Goal: Check status: Check status

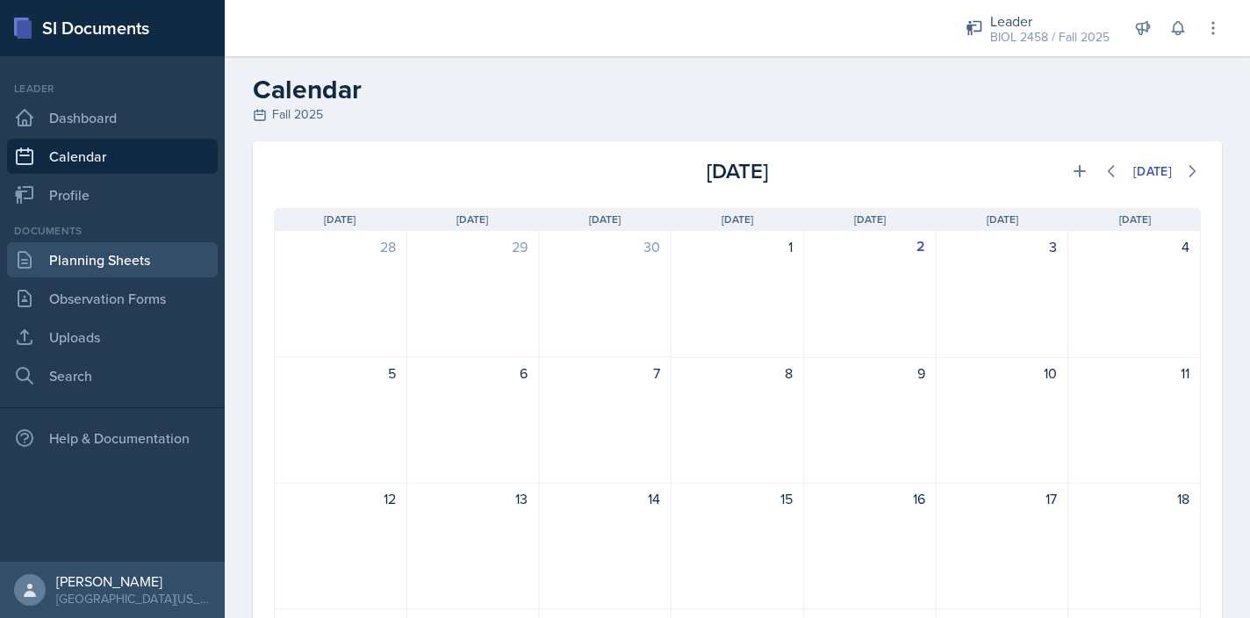
click at [158, 271] on link "Planning Sheets" at bounding box center [112, 259] width 211 height 35
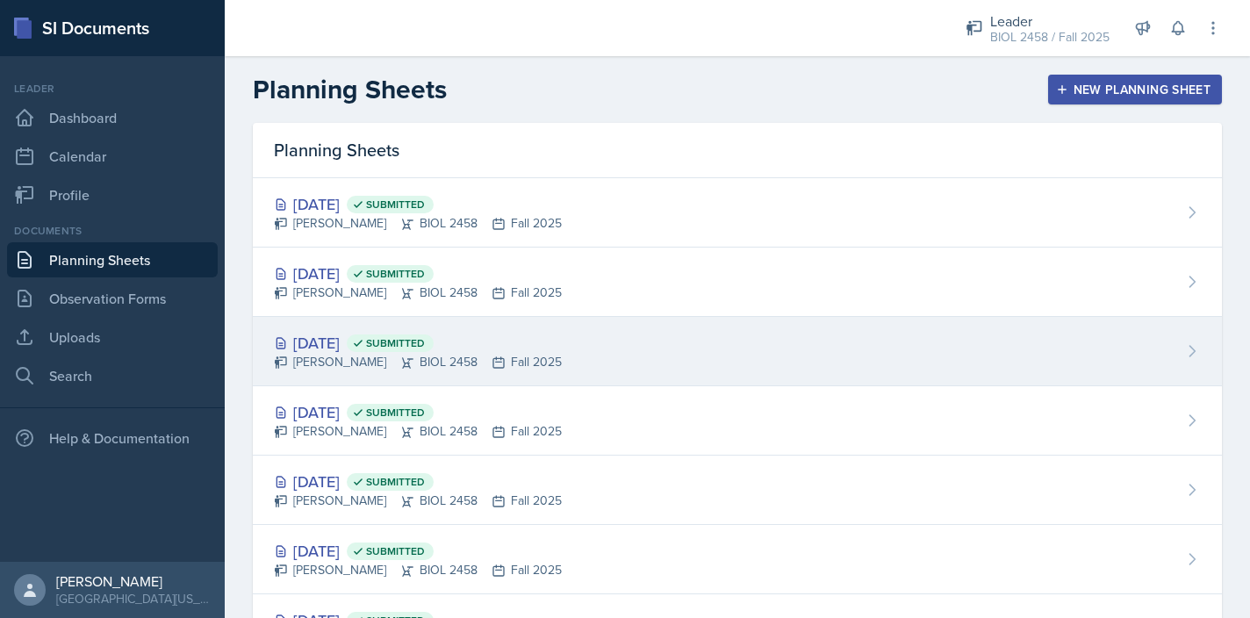
click at [363, 348] on div "[DATE] Submitted" at bounding box center [418, 343] width 288 height 24
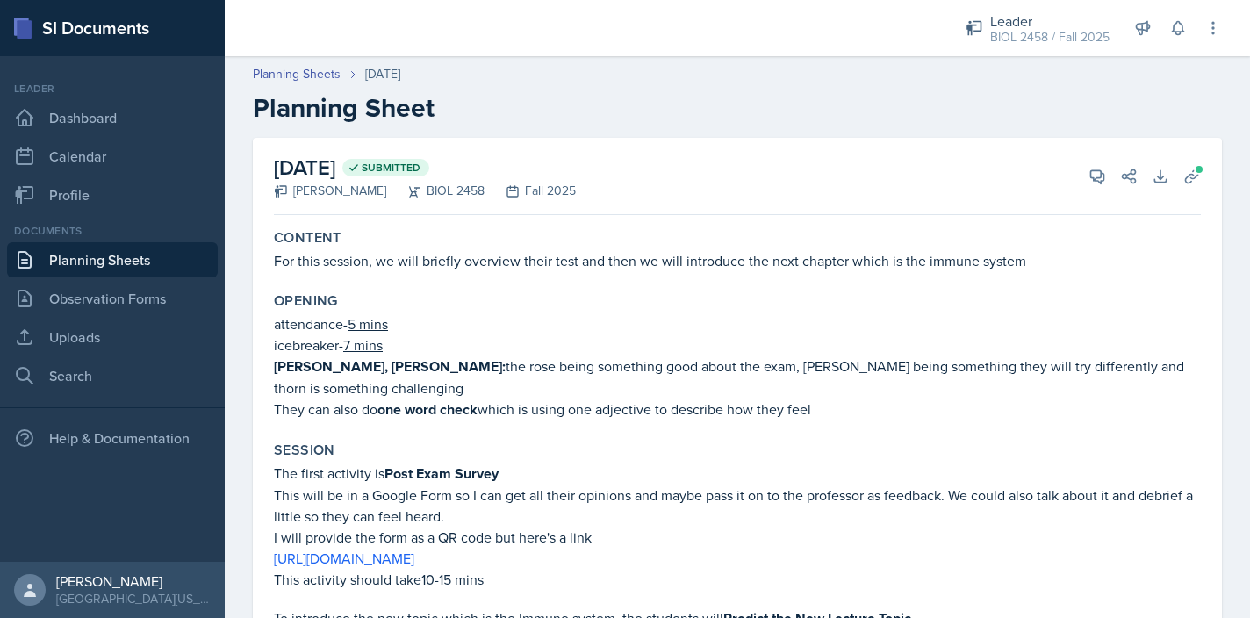
click at [144, 262] on link "Planning Sheets" at bounding box center [112, 259] width 211 height 35
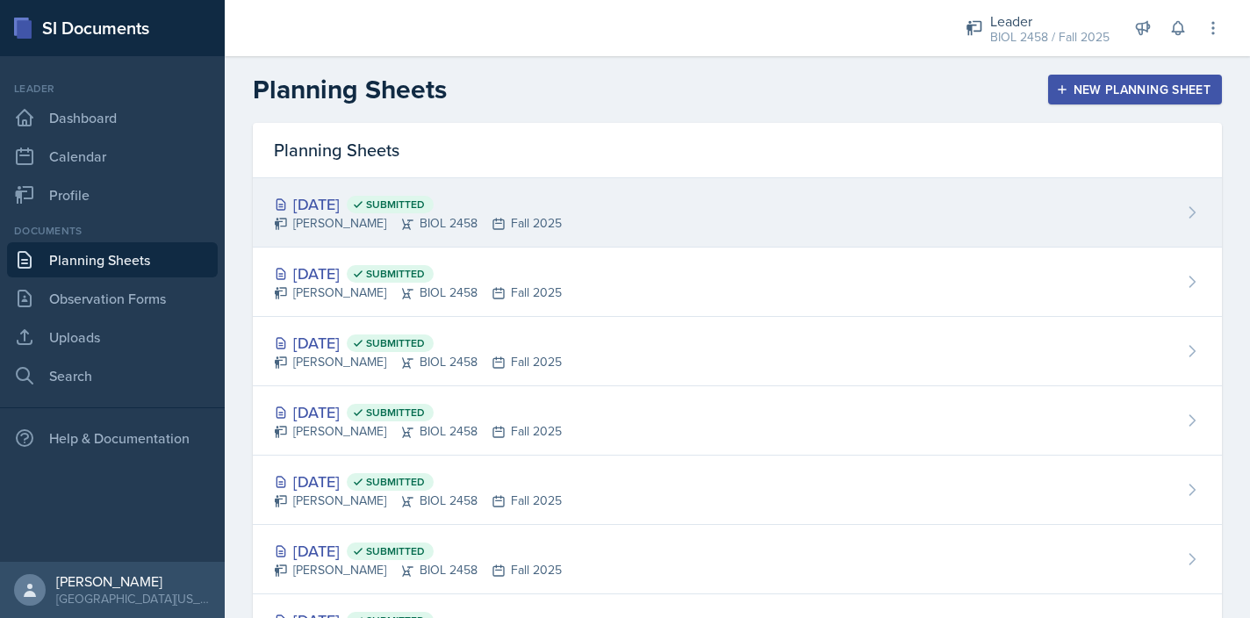
click at [370, 204] on div "[DATE] Submitted" at bounding box center [418, 204] width 288 height 24
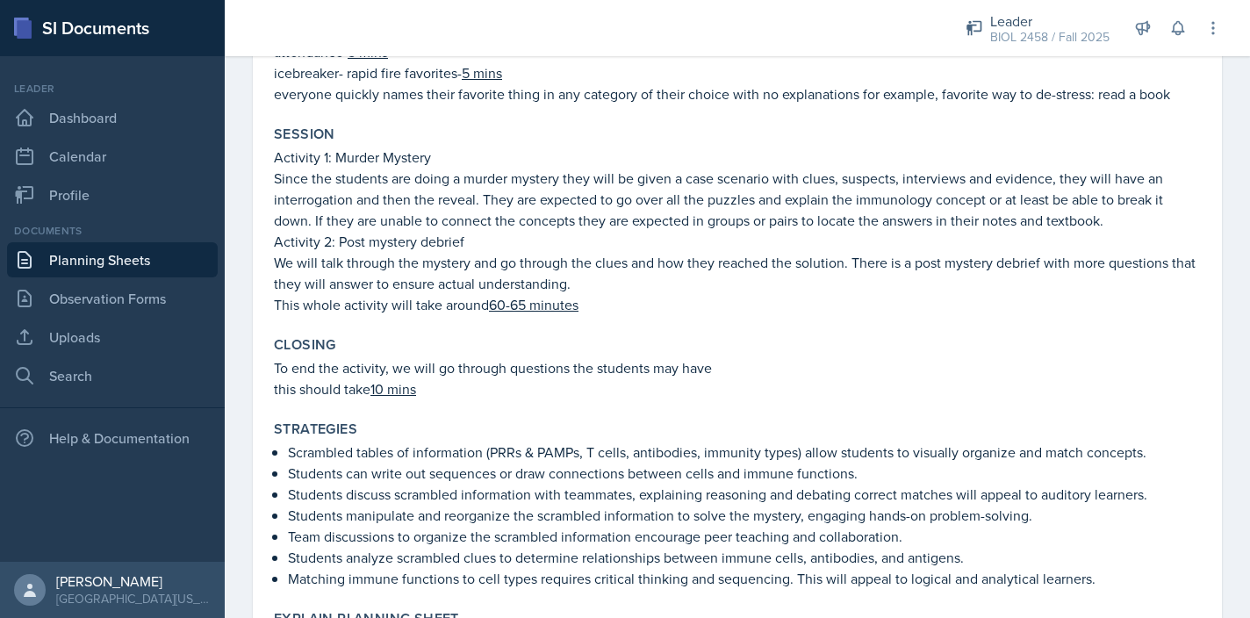
scroll to position [412, 0]
